Goal: Information Seeking & Learning: Understand process/instructions

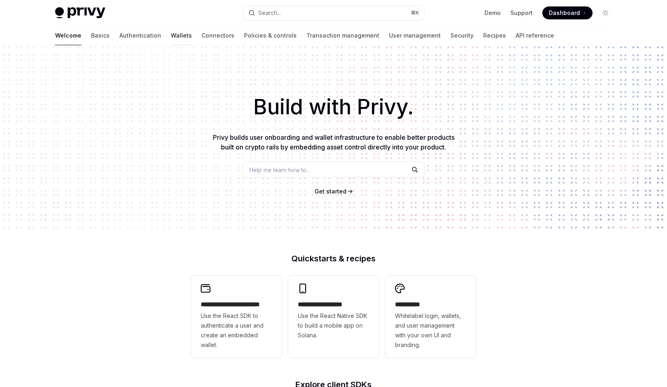
click at [171, 36] on link "Wallets" at bounding box center [181, 35] width 21 height 19
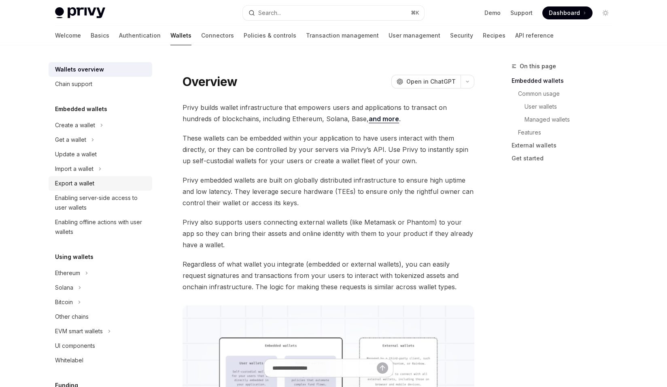
click at [104, 182] on div "Export a wallet" at bounding box center [101, 184] width 92 height 10
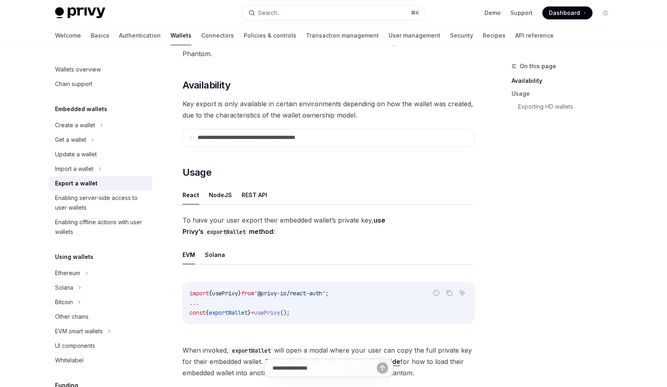
scroll to position [80, 0]
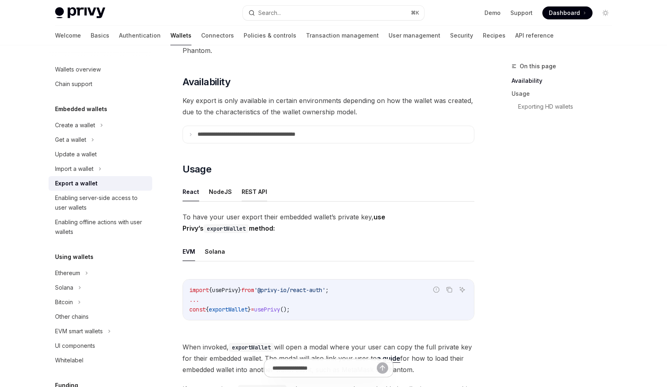
click at [260, 190] on button "REST API" at bounding box center [253, 191] width 25 height 19
type textarea "*"
